Goal: Obtain resource: Download file/media

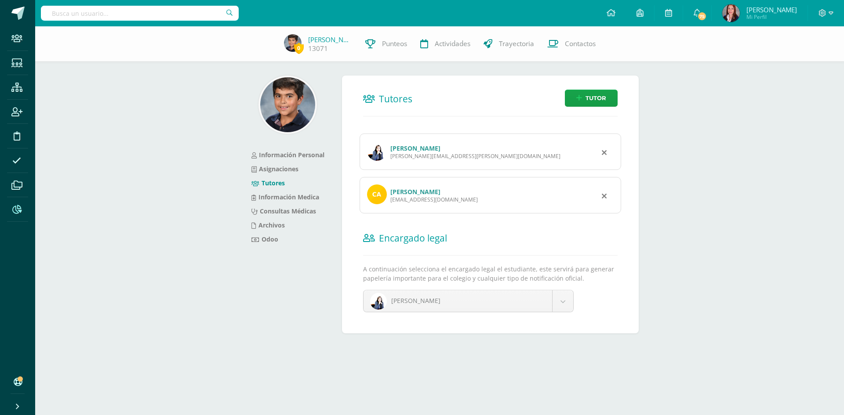
click at [16, 211] on icon at bounding box center [16, 209] width 9 height 9
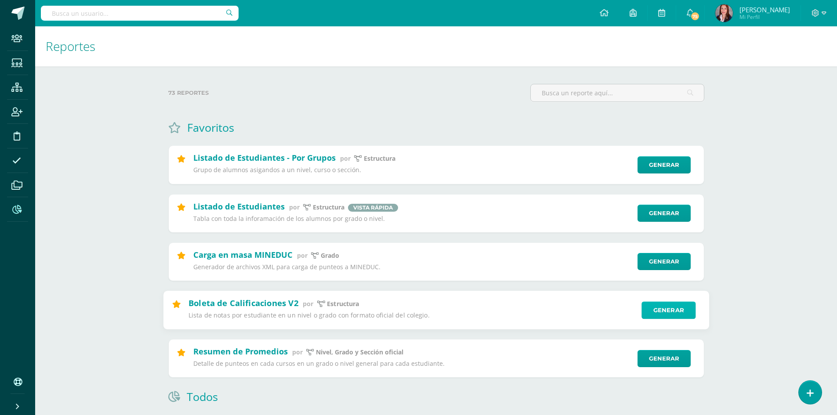
click at [670, 310] on link "Generar" at bounding box center [669, 310] width 54 height 18
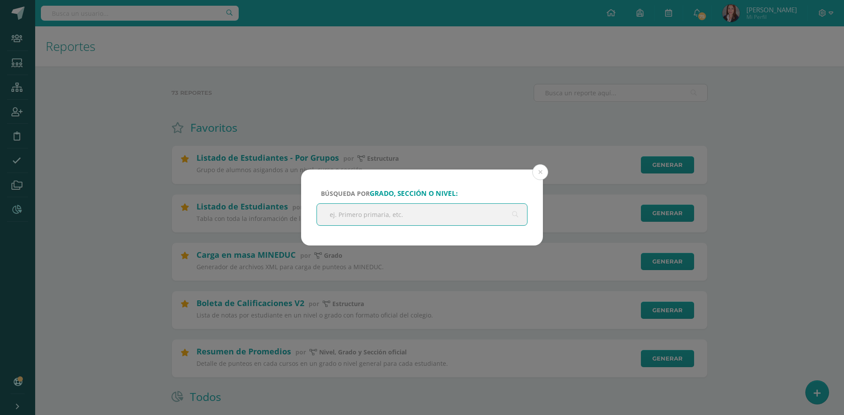
click at [382, 214] on input "text" at bounding box center [422, 215] width 210 height 22
type input "IV curso"
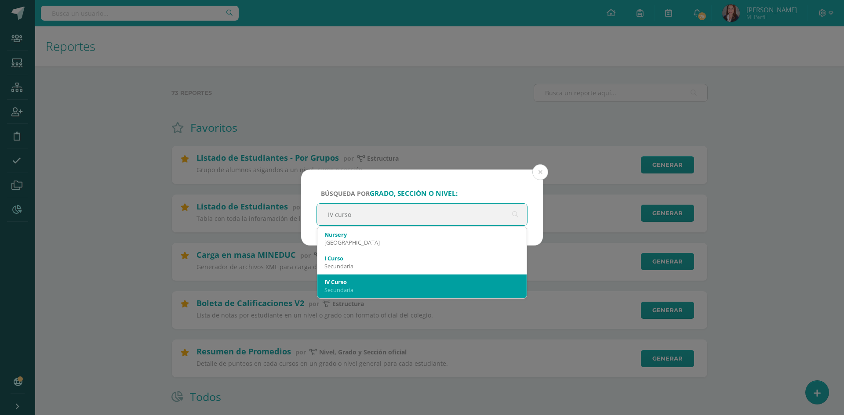
click at [373, 286] on div "IV Curso" at bounding box center [421, 282] width 195 height 8
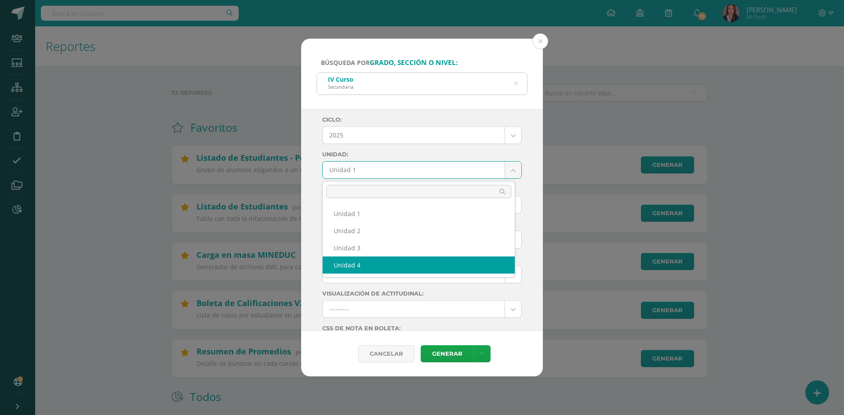
select select "Unidad 4"
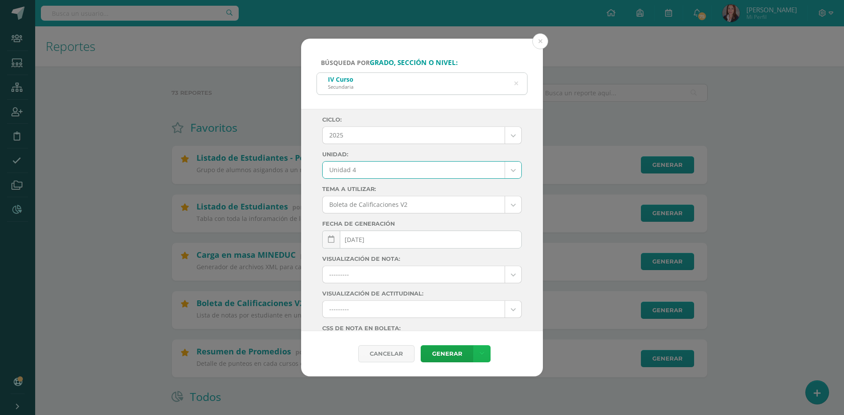
click at [481, 354] on icon at bounding box center [481, 353] width 5 height 7
click at [484, 313] on link "Descargar como PDF" at bounding box center [482, 311] width 94 height 14
